Goal: Navigation & Orientation: Find specific page/section

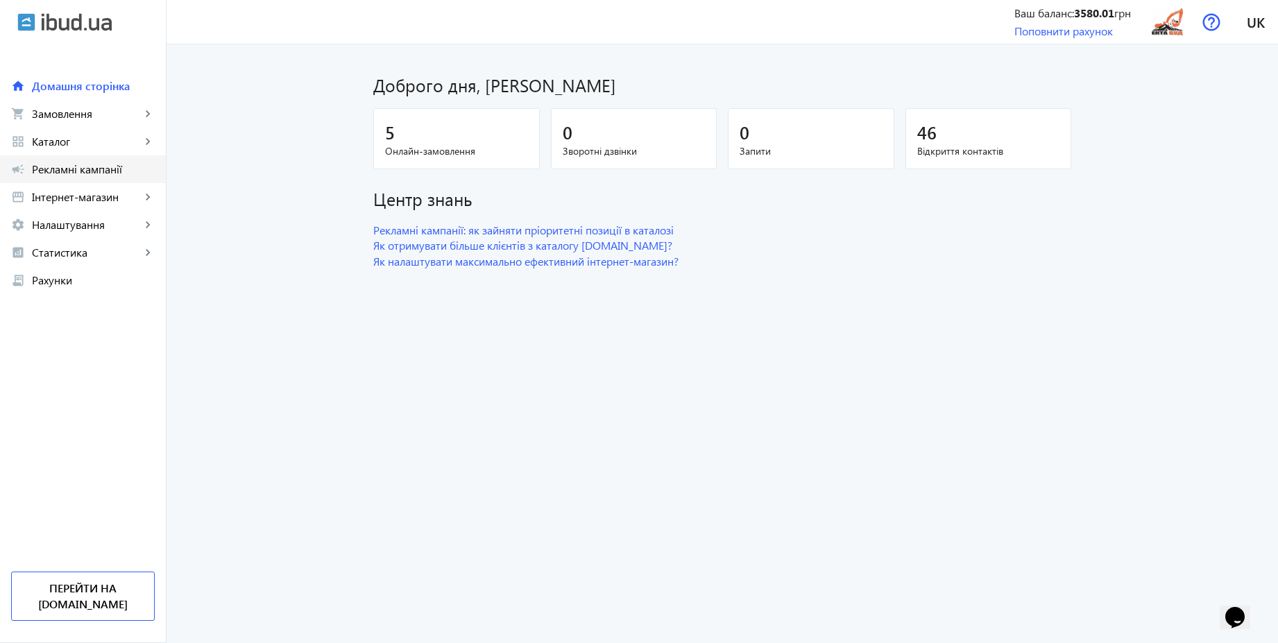
click at [92, 170] on span "Рекламні кампанії" at bounding box center [93, 169] width 123 height 14
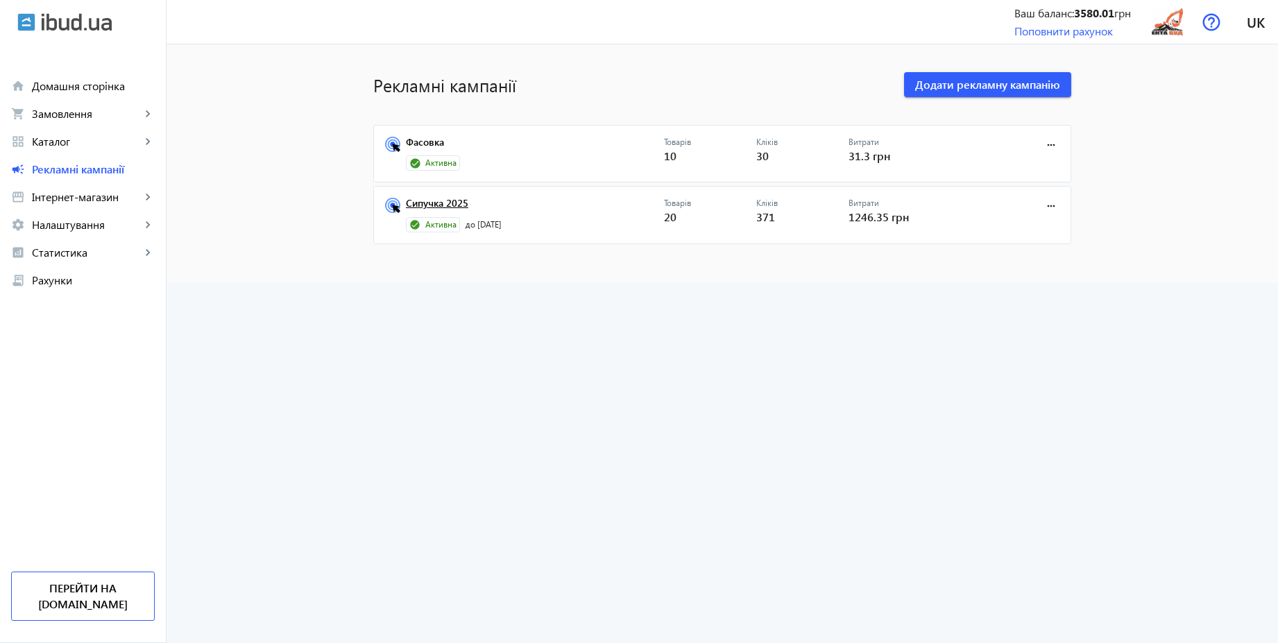
click at [432, 205] on link "Сипучка 2025" at bounding box center [535, 207] width 258 height 19
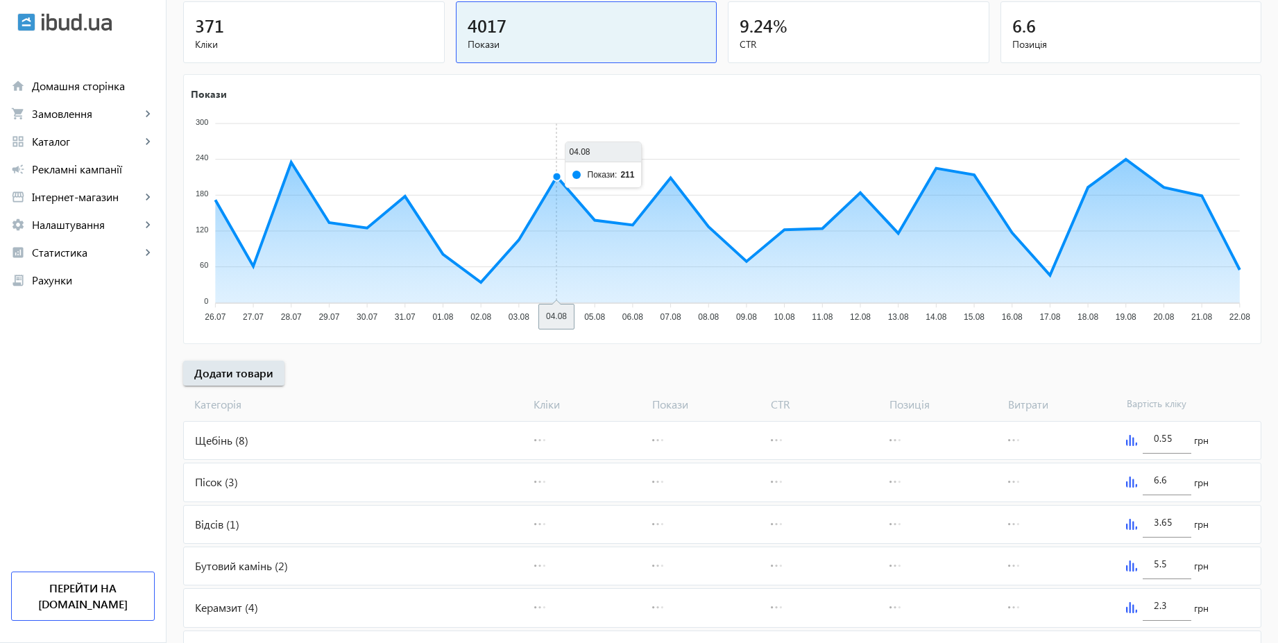
scroll to position [280, 0]
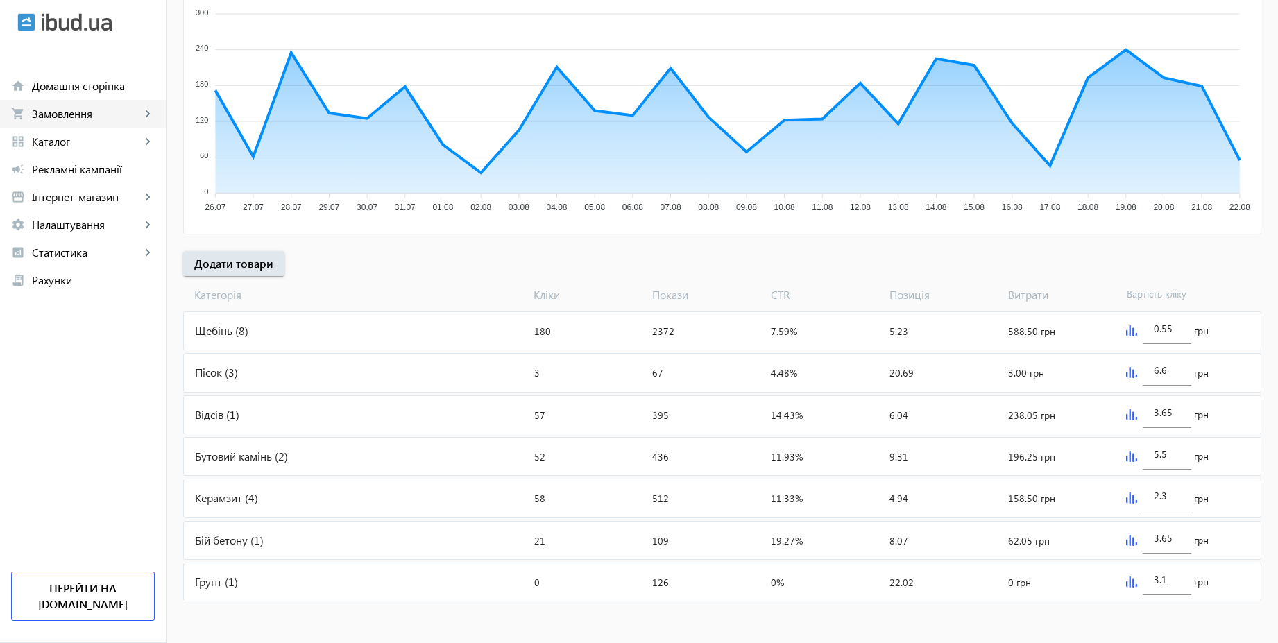
click at [84, 108] on span "Замовлення" at bounding box center [86, 114] width 109 height 14
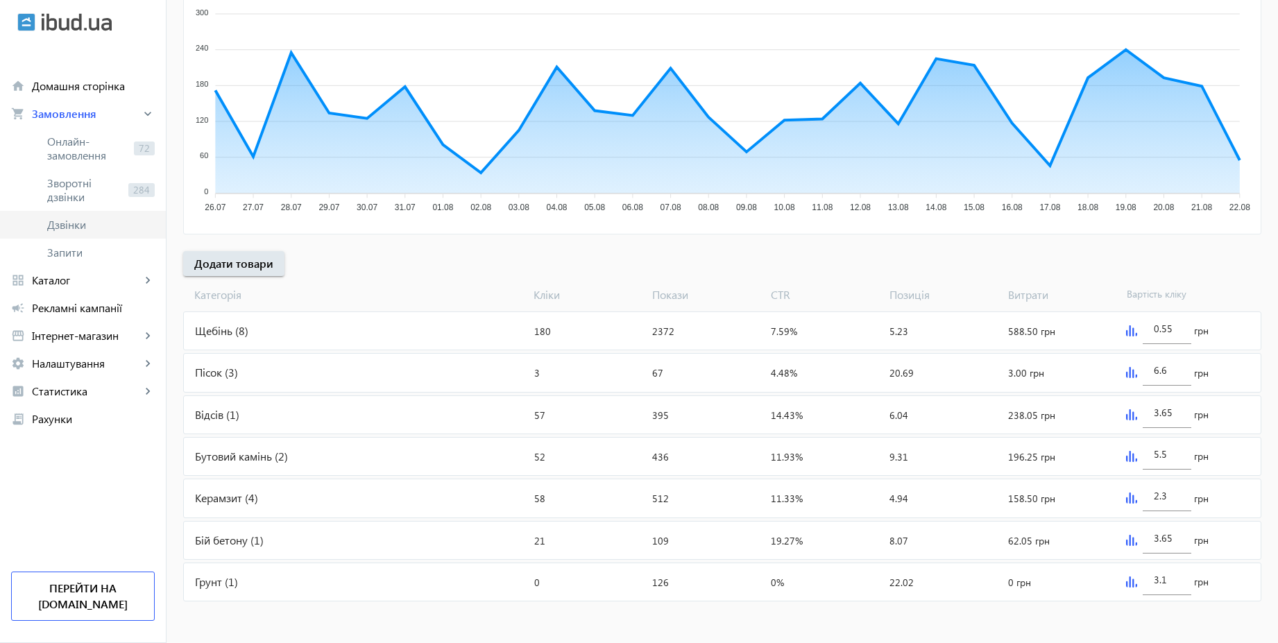
click at [70, 219] on span "Дзвінки" at bounding box center [101, 225] width 108 height 14
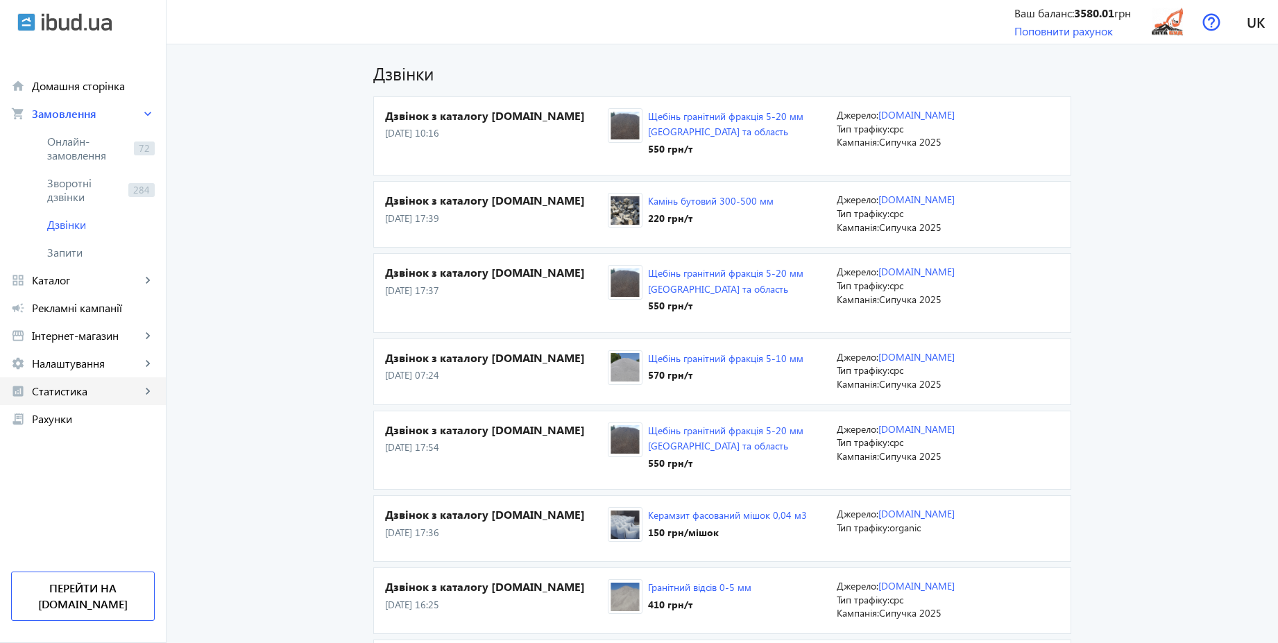
click at [86, 389] on span "Статистика" at bounding box center [86, 391] width 109 height 14
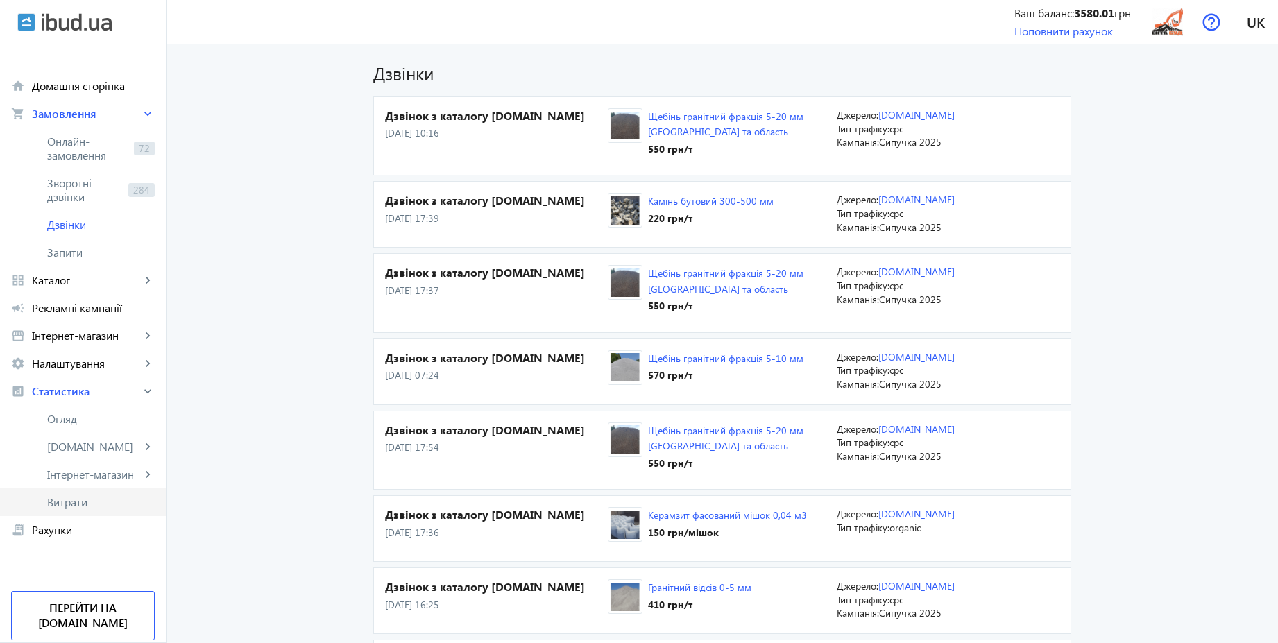
click at [67, 507] on span "Витрати" at bounding box center [101, 502] width 108 height 14
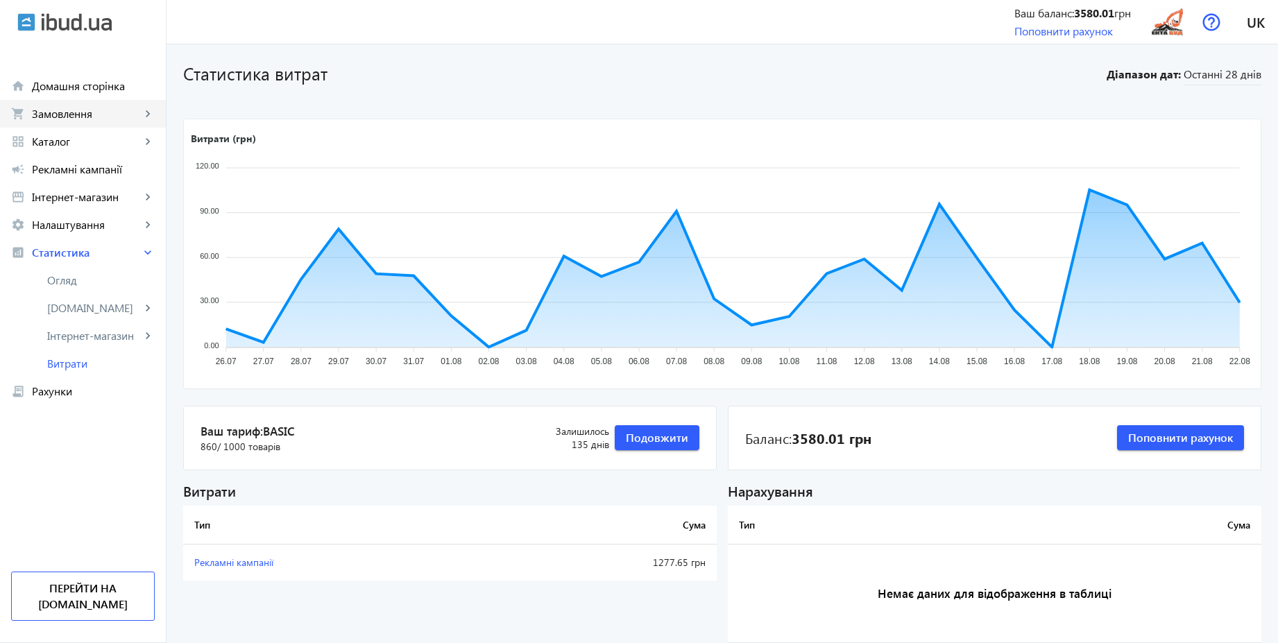
click at [97, 123] on link "shopping_cart Замовлення keyboard_arrow_right" at bounding box center [83, 114] width 166 height 28
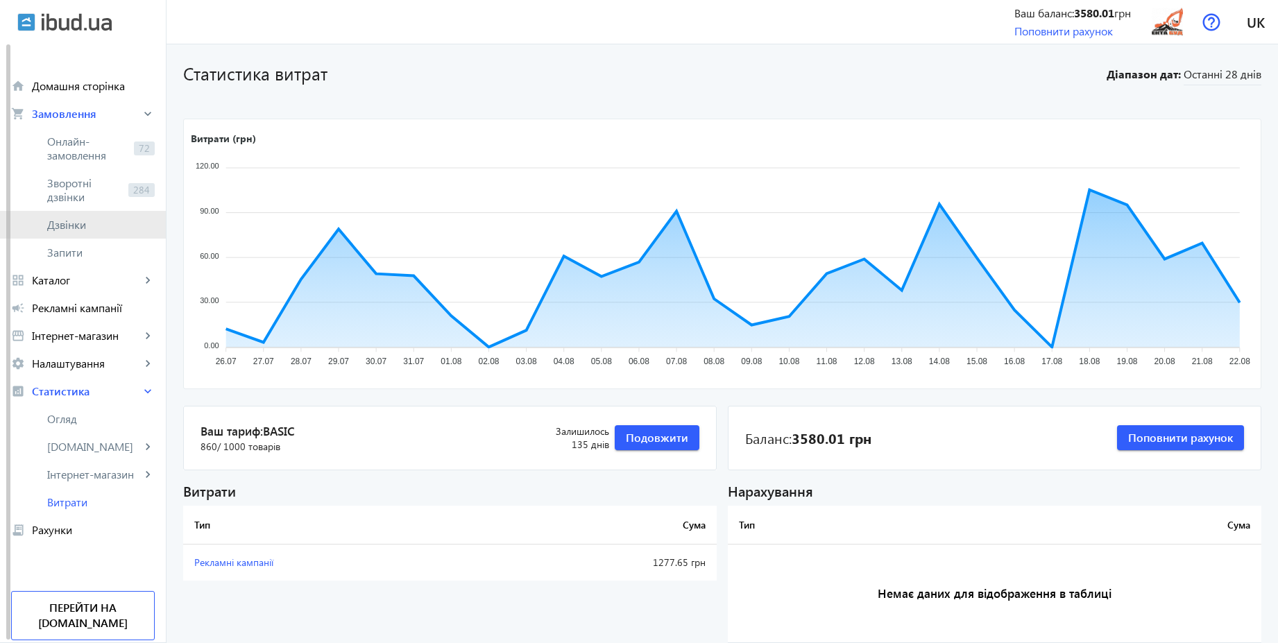
click at [65, 215] on link "Дзвінки" at bounding box center [83, 225] width 166 height 28
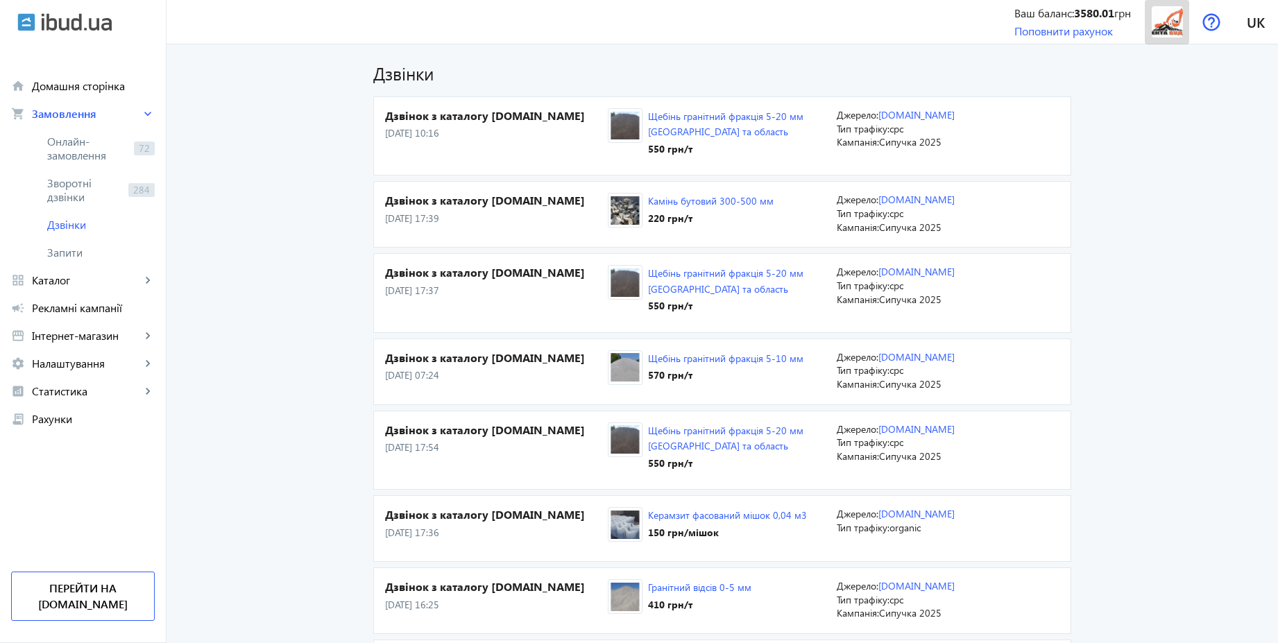
click at [1179, 22] on img at bounding box center [1167, 21] width 31 height 31
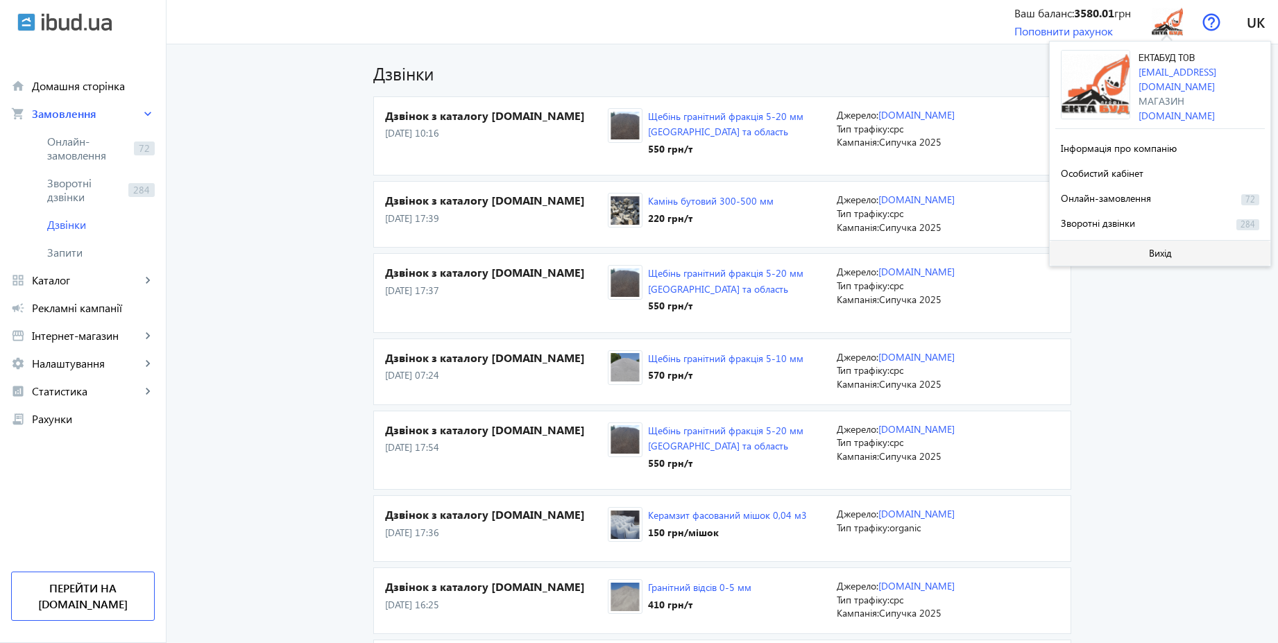
click at [1143, 241] on span at bounding box center [1160, 253] width 221 height 33
